Goal: Find specific page/section: Find specific page/section

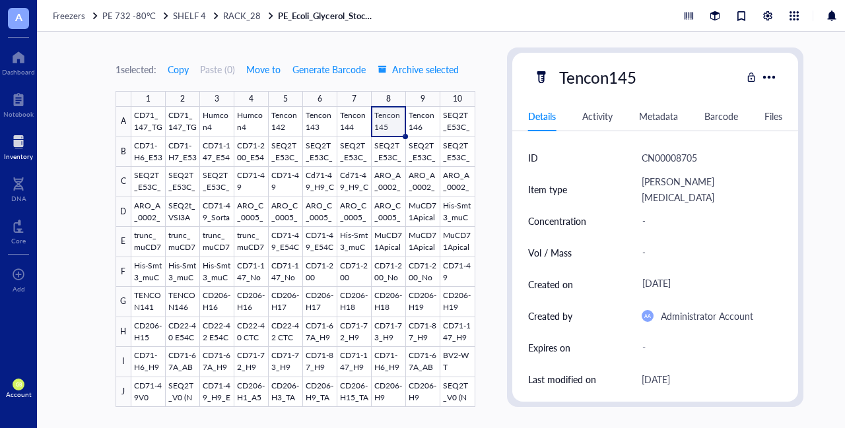
scroll to position [247, 0]
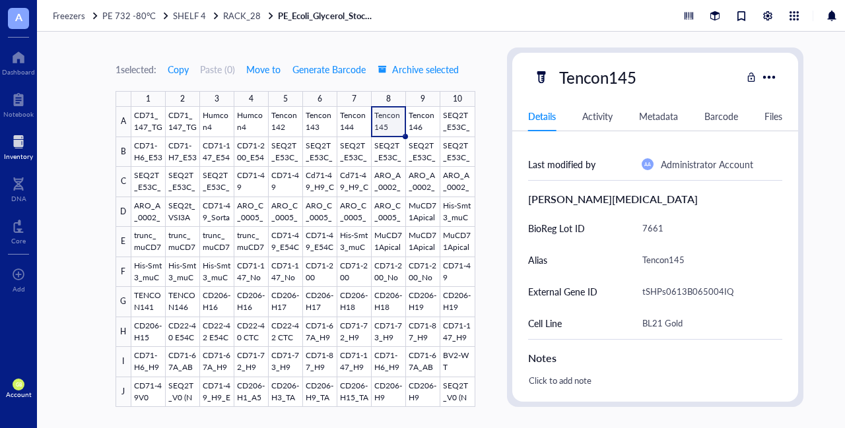
click at [18, 152] on div "Inventory" at bounding box center [18, 156] width 29 height 8
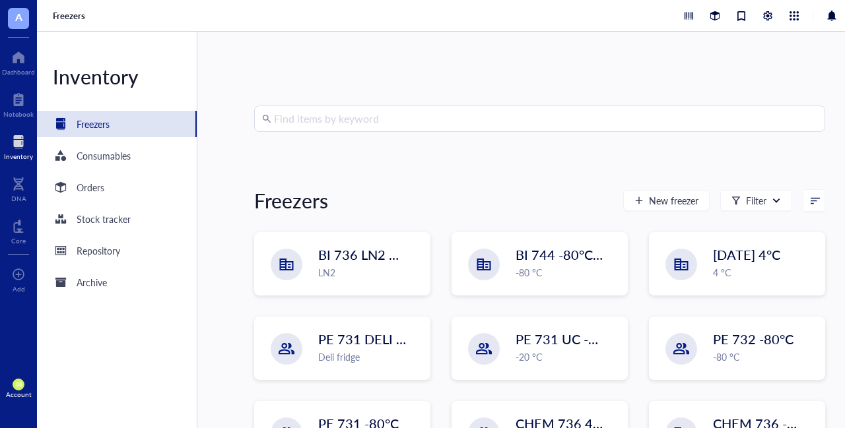
click at [323, 125] on input "search" at bounding box center [545, 118] width 543 height 25
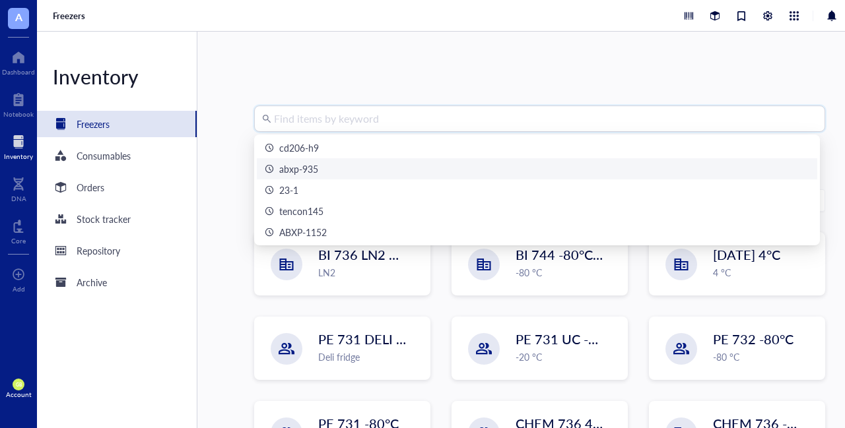
click at [315, 170] on div "abxp-935" at bounding box center [298, 169] width 39 height 15
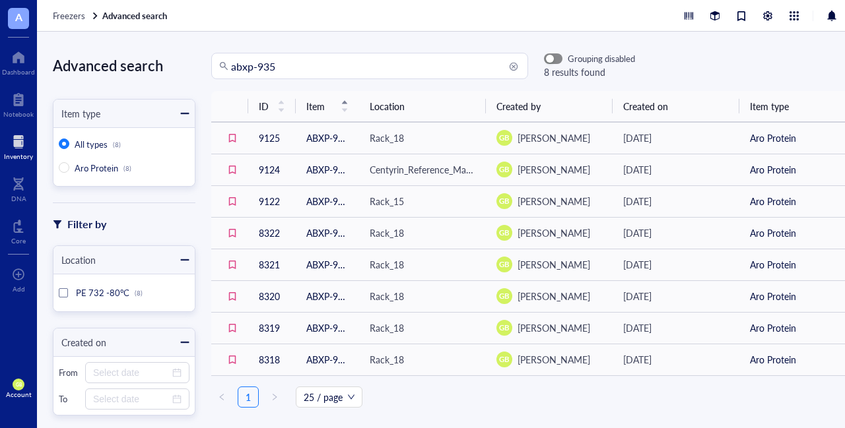
click at [552, 59] on div "button" at bounding box center [550, 59] width 8 height 8
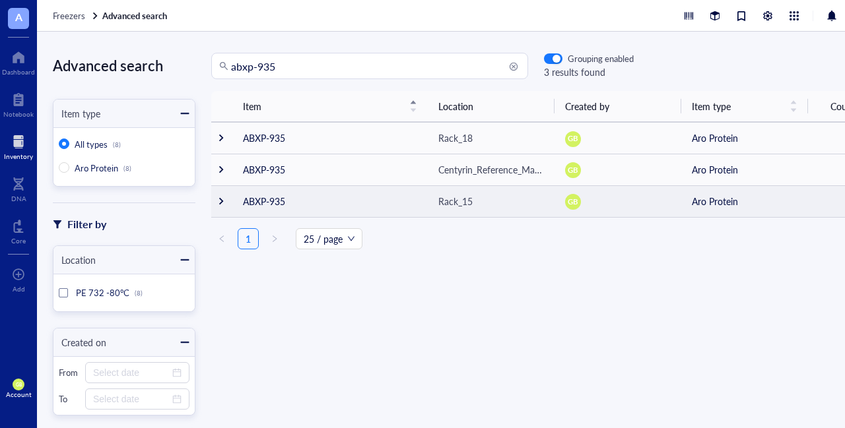
click at [220, 200] on div at bounding box center [220, 201] width 9 height 9
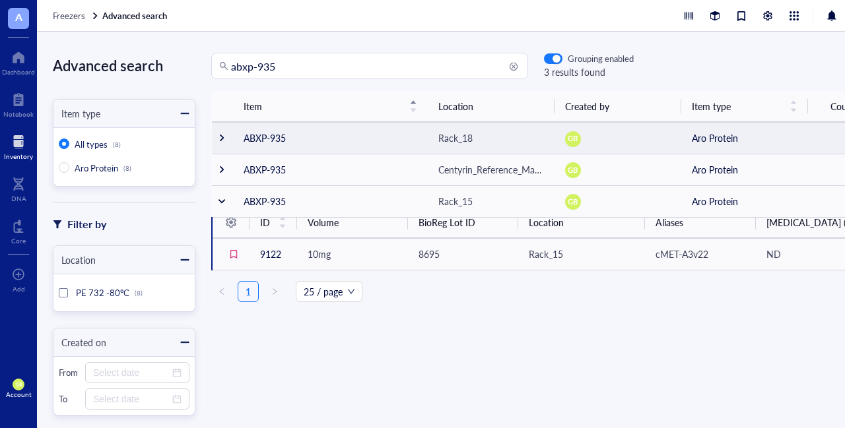
click at [223, 138] on div at bounding box center [221, 137] width 9 height 9
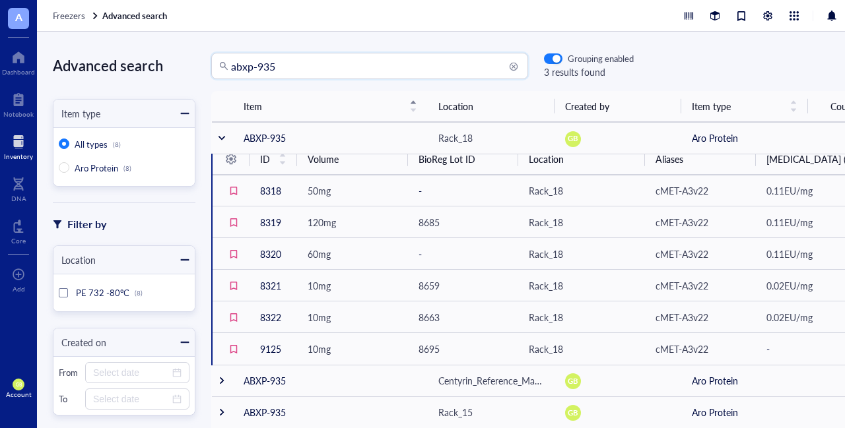
drag, startPoint x: 290, startPoint y: 67, endPoint x: 257, endPoint y: 67, distance: 33.0
click at [257, 67] on input "abxp-935" at bounding box center [375, 65] width 289 height 25
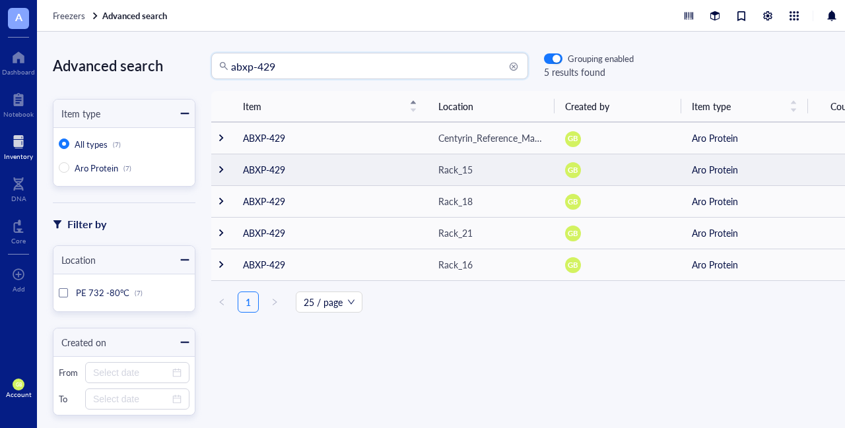
click at [220, 170] on div at bounding box center [220, 169] width 9 height 9
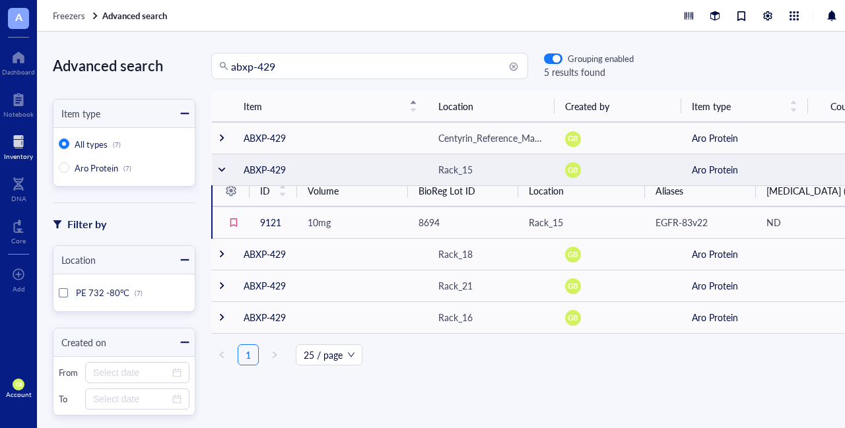
click at [220, 170] on div at bounding box center [221, 169] width 9 height 9
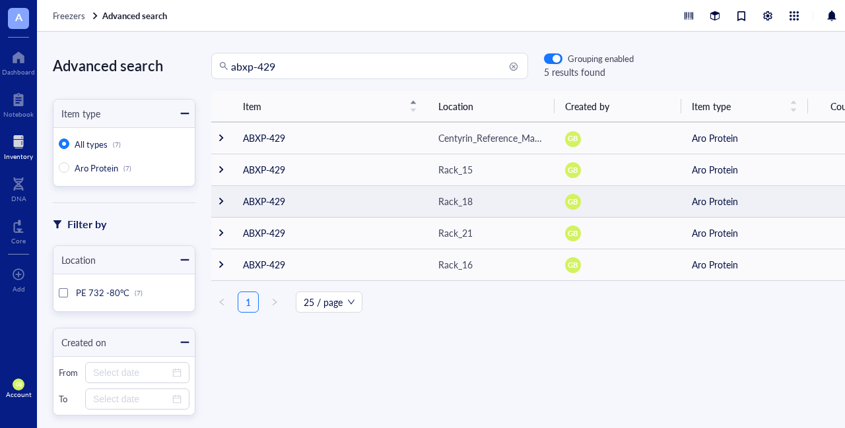
click at [223, 203] on div at bounding box center [220, 201] width 9 height 9
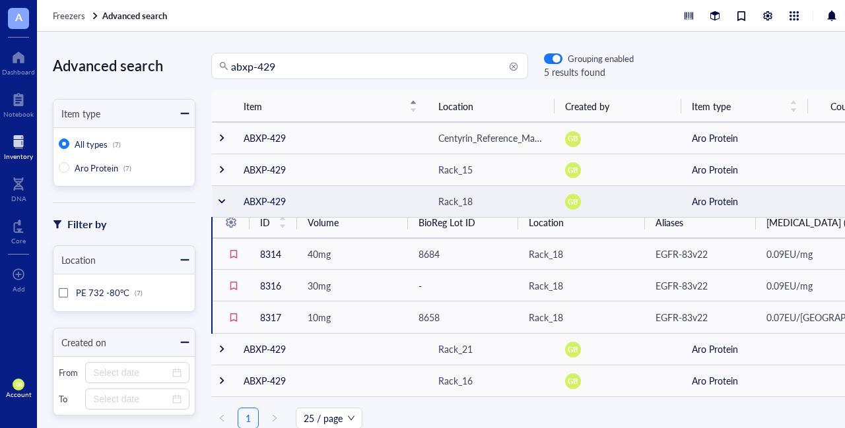
click at [223, 203] on div at bounding box center [221, 201] width 9 height 9
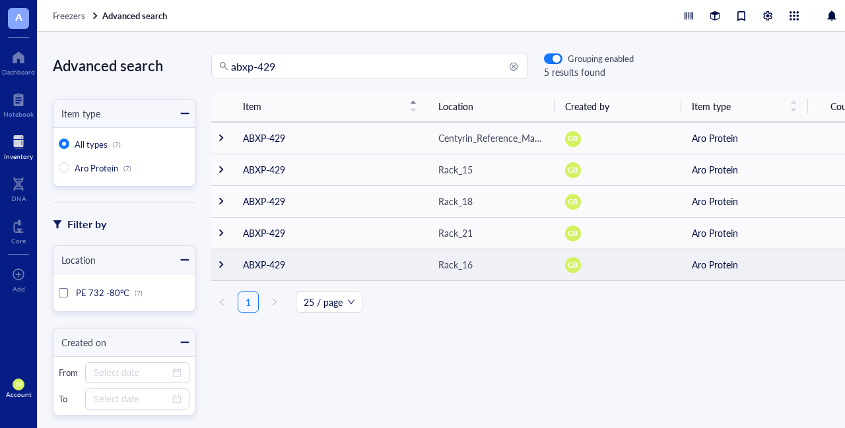
click at [224, 267] on div at bounding box center [220, 264] width 9 height 9
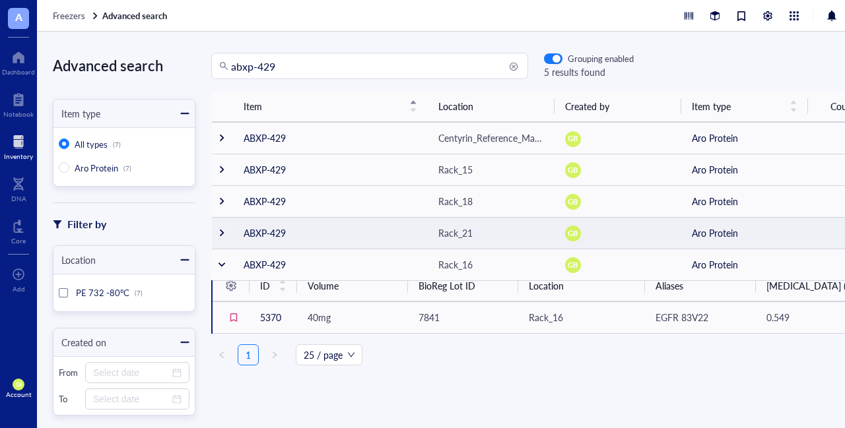
click at [219, 234] on div at bounding box center [221, 232] width 9 height 9
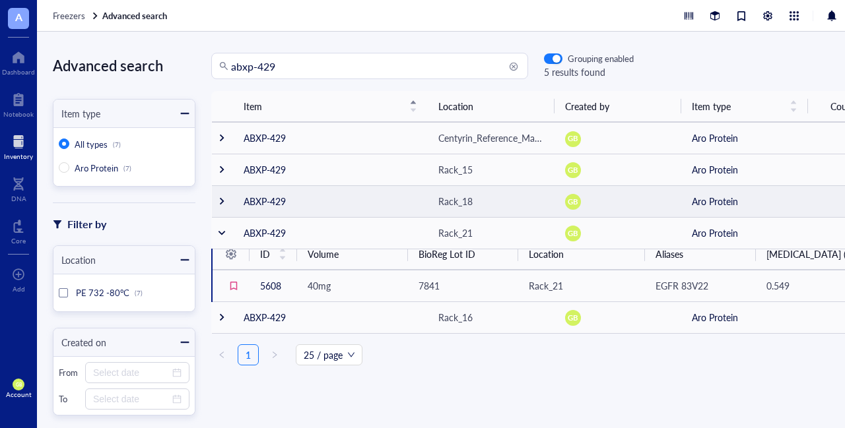
click at [218, 205] on div at bounding box center [221, 201] width 9 height 9
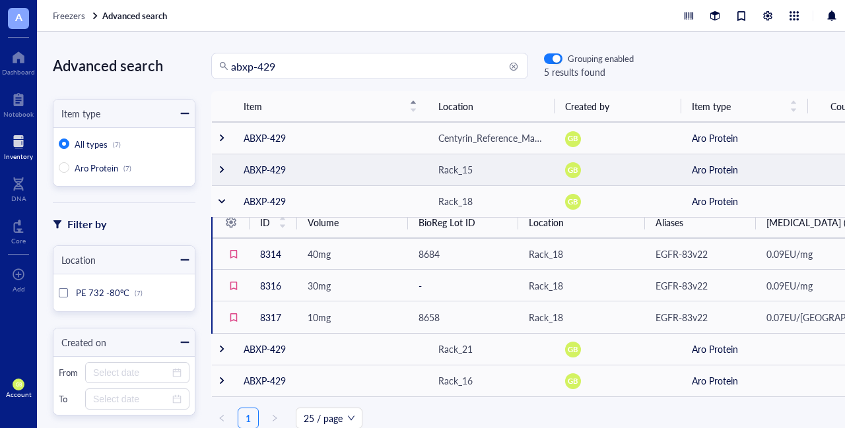
click at [223, 170] on div at bounding box center [221, 169] width 9 height 9
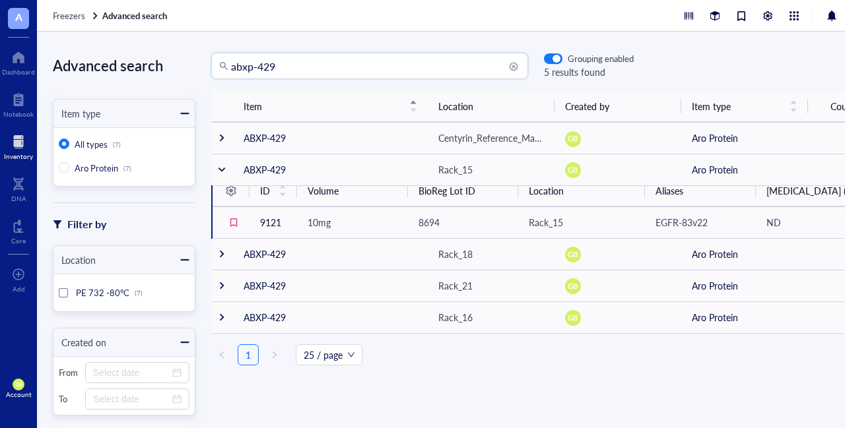
drag, startPoint x: 286, startPoint y: 63, endPoint x: 219, endPoint y: 68, distance: 66.9
click at [219, 68] on div "abxp-429" at bounding box center [369, 66] width 317 height 26
click at [298, 68] on input "abxp-429" at bounding box center [375, 65] width 289 height 25
type input "abxp-935"
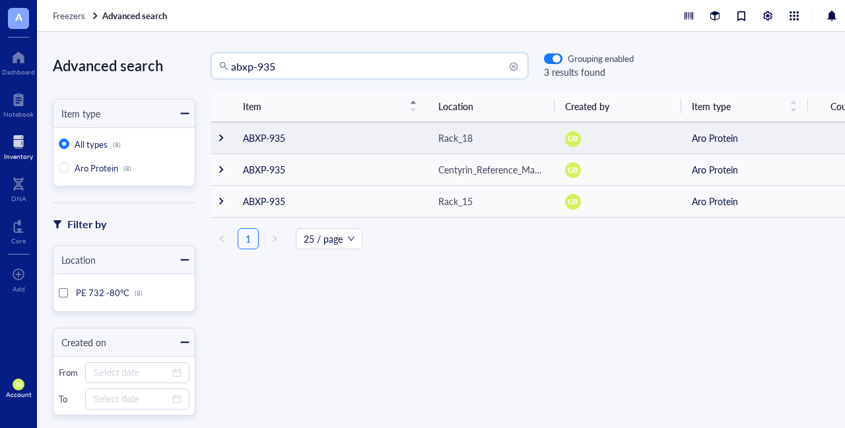
click at [222, 139] on div at bounding box center [220, 137] width 9 height 9
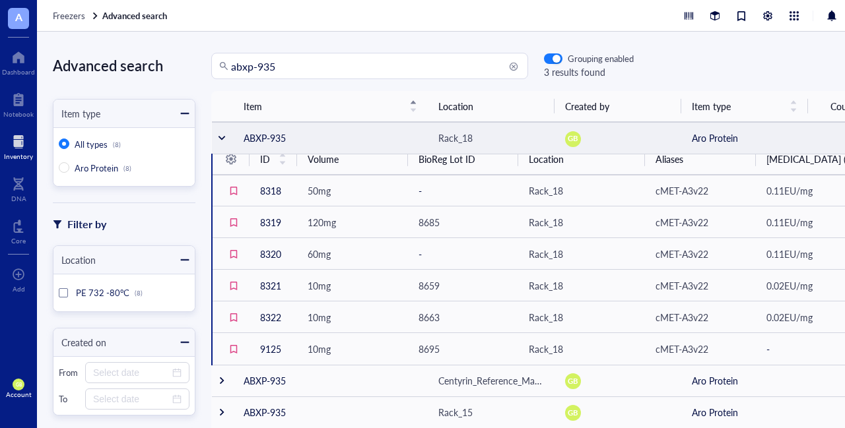
click at [224, 140] on div at bounding box center [221, 137] width 9 height 9
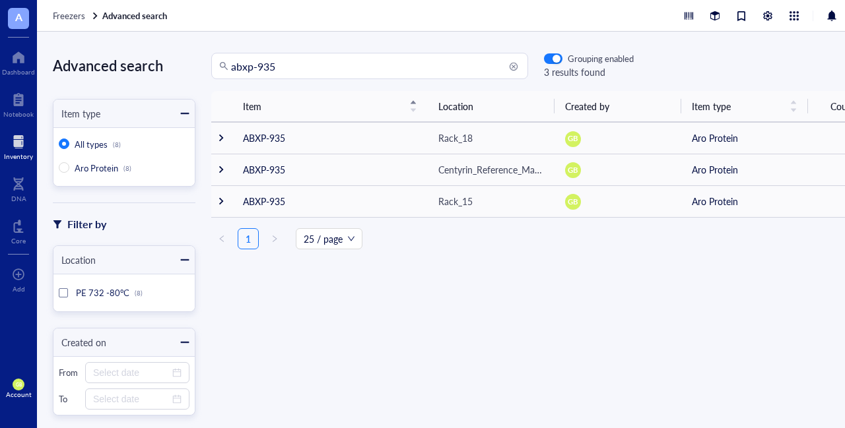
click at [273, 34] on div "Advanced search Item type All types (8) Aro Protein (8) Filter by Location PE 7…" at bounding box center [459, 230] width 845 height 397
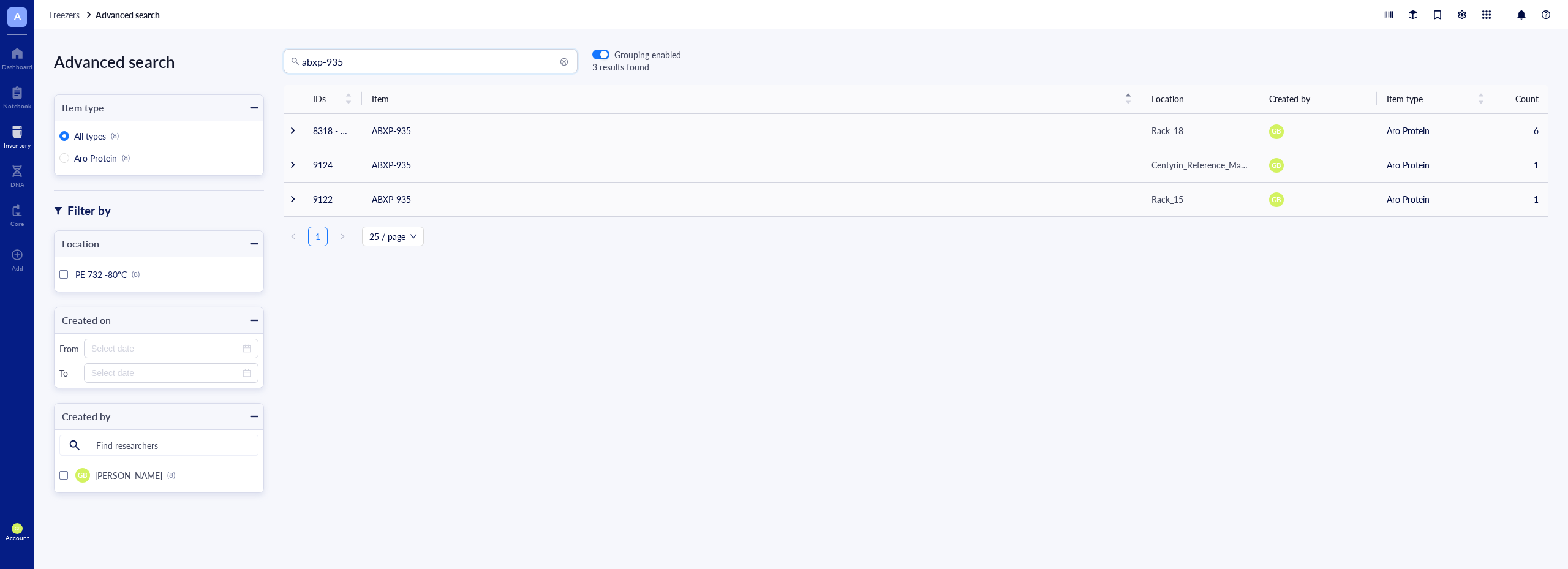
click at [20, 131] on div at bounding box center [17, 131] width 27 height 19
